Goal: Information Seeking & Learning: Learn about a topic

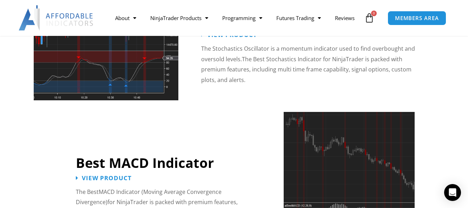
scroll to position [1499, 0]
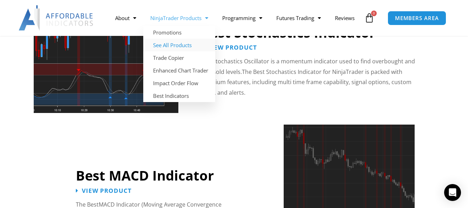
click at [180, 39] on link "See All Products" at bounding box center [179, 45] width 72 height 13
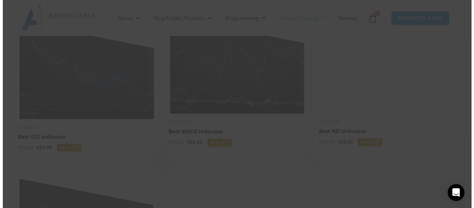
scroll to position [1510, 0]
